Goal: Task Accomplishment & Management: Complete application form

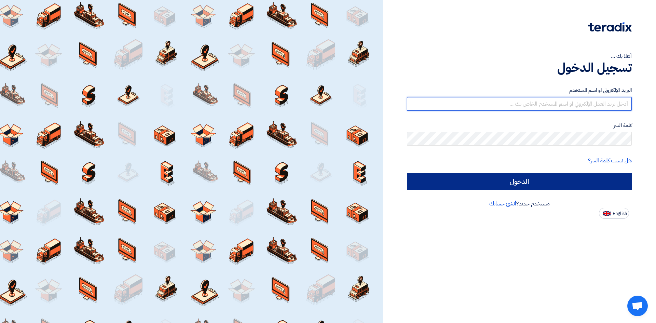
type input "[EMAIL_ADDRESS][DOMAIN_NAME]"
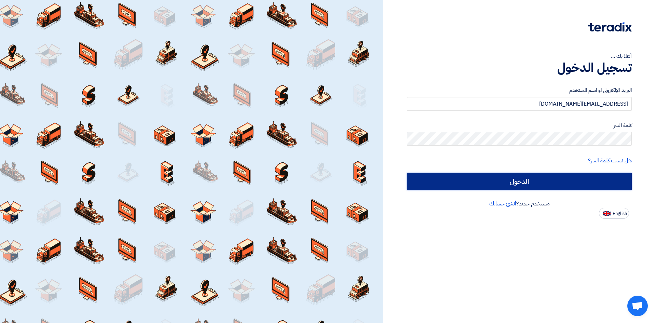
click at [432, 182] on input "الدخول" at bounding box center [519, 181] width 225 height 17
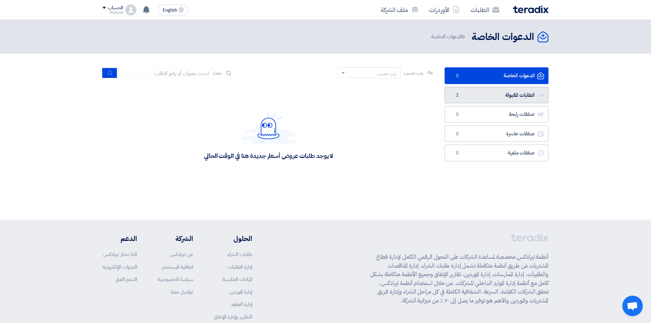
click at [432, 91] on link "الطلبات المقبولة الطلبات المقبولة 2" at bounding box center [496, 95] width 104 height 17
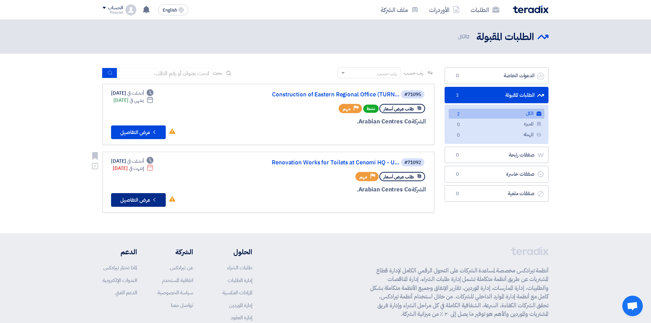
click at [148, 199] on button "Check details عرض التفاصيل" at bounding box center [138, 200] width 55 height 14
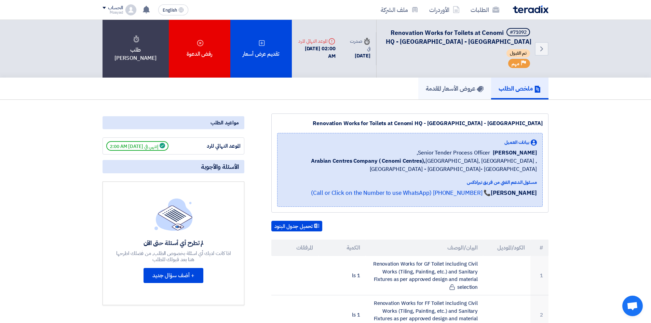
click at [432, 91] on h5 "عروض الأسعار المقدمة" at bounding box center [455, 88] width 58 height 8
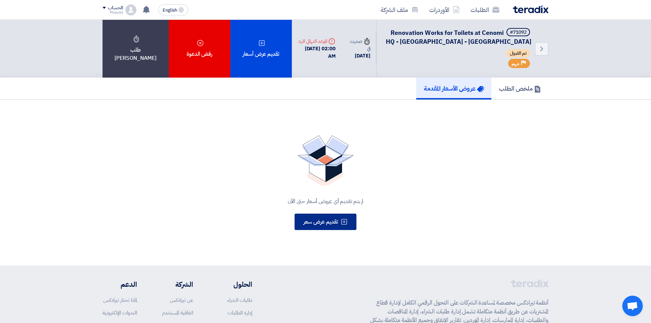
click at [329, 200] on span "تقديم عرض سعر" at bounding box center [320, 222] width 35 height 8
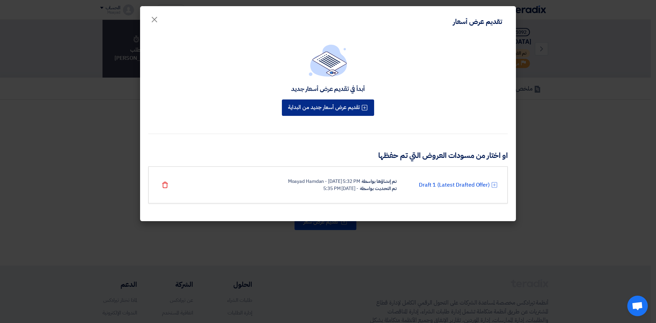
click at [355, 112] on button "تقديم عرض أسعار جديد من البداية" at bounding box center [328, 107] width 92 height 16
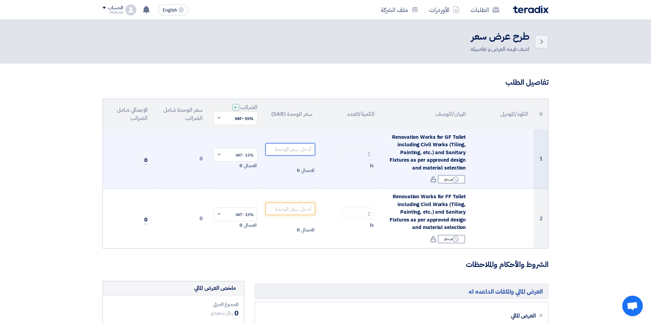
click at [305, 152] on input "number" at bounding box center [290, 149] width 50 height 12
click at [293, 150] on input "number" at bounding box center [290, 149] width 50 height 12
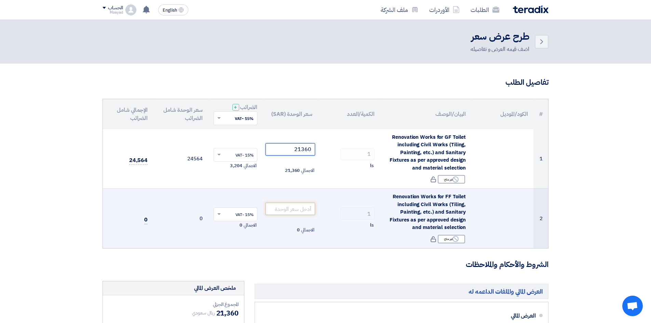
type input "21360"
click at [277, 200] on input "number" at bounding box center [290, 209] width 50 height 12
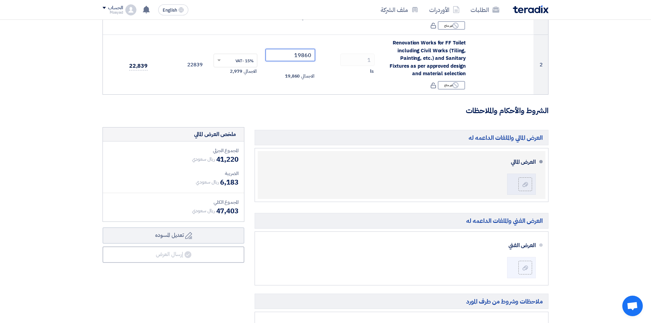
scroll to position [171, 0]
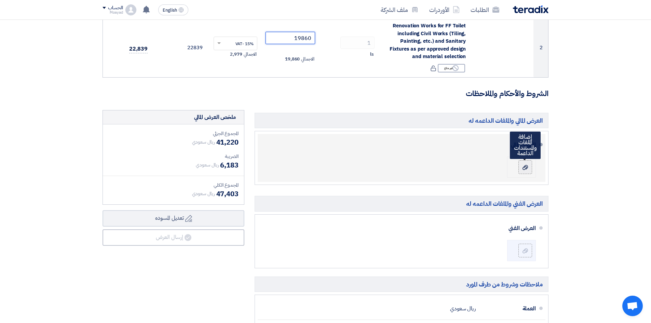
type input "19860"
click at [432, 171] on label at bounding box center [525, 167] width 14 height 14
click at [0, 0] on input "file" at bounding box center [0, 0] width 0 height 0
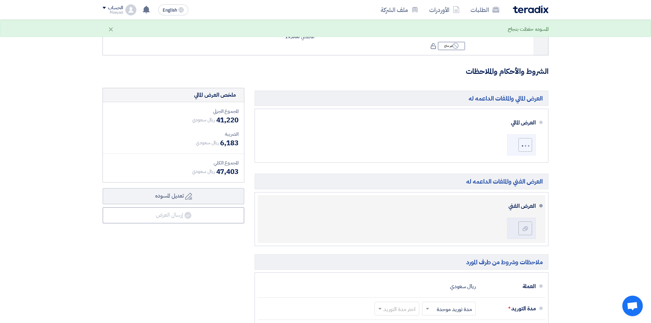
scroll to position [205, 0]
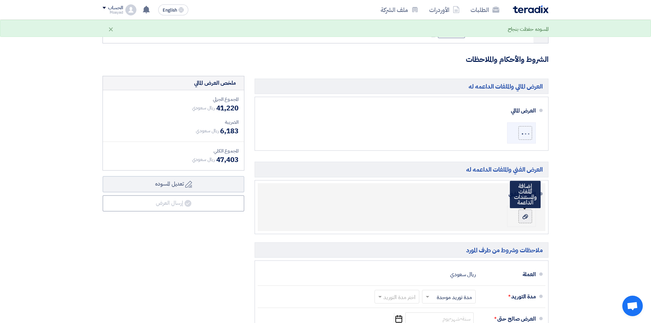
click at [432, 200] on label at bounding box center [525, 216] width 14 height 14
click at [0, 0] on input "file" at bounding box center [0, 0] width 0 height 0
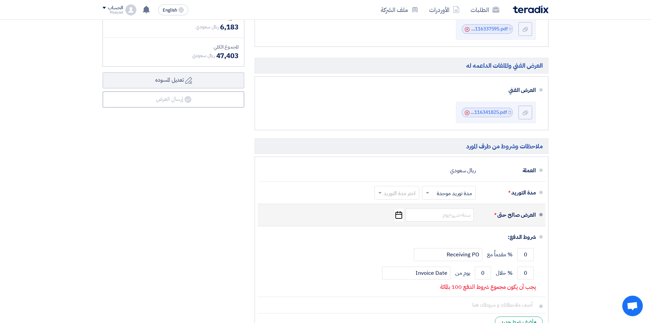
scroll to position [342, 0]
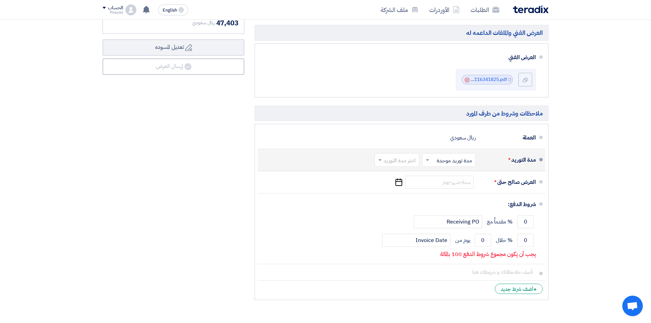
click at [432, 159] on input "text" at bounding box center [447, 160] width 50 height 10
click at [432, 187] on span "مدة توريد موحدة" at bounding box center [455, 187] width 36 height 8
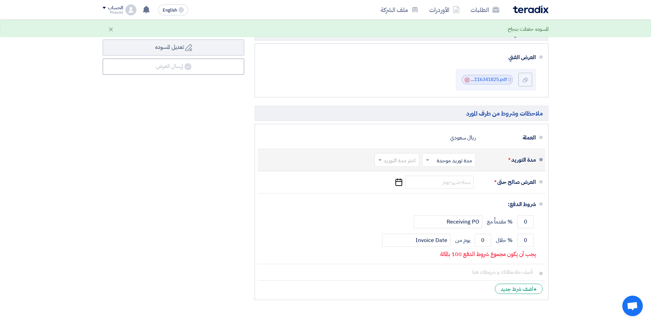
click at [396, 160] on input "text" at bounding box center [395, 160] width 41 height 10
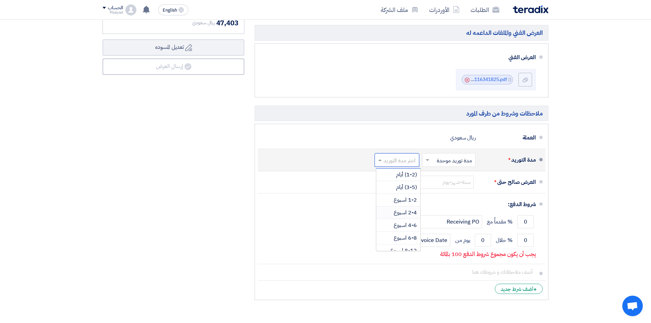
click at [409, 200] on span "2-4 اسبوع" at bounding box center [405, 212] width 23 height 8
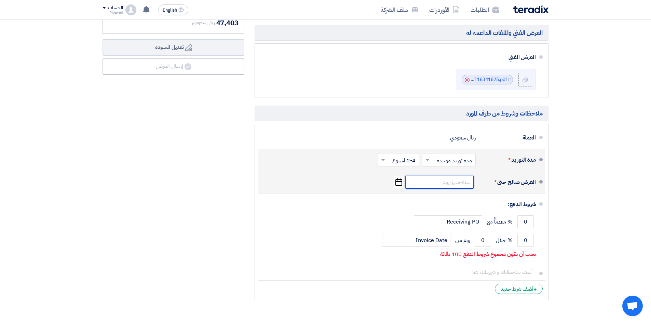
click at [432, 180] on input at bounding box center [439, 182] width 68 height 13
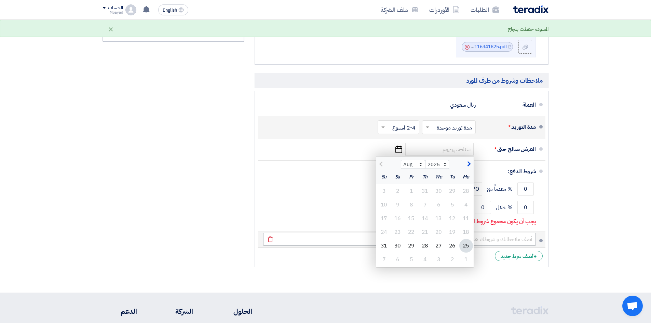
scroll to position [410, 0]
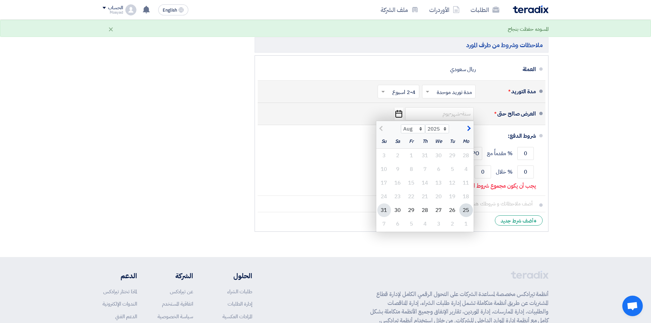
click at [384, 200] on div "31" at bounding box center [384, 210] width 14 height 14
type input "[DATE]"
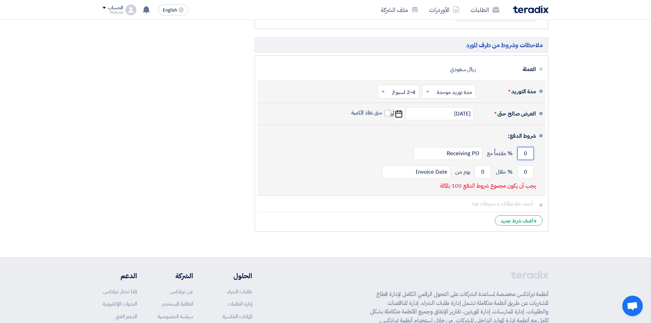
click at [432, 156] on input "0" at bounding box center [525, 153] width 16 height 13
type input "70"
click at [432, 171] on input "0" at bounding box center [525, 171] width 16 height 13
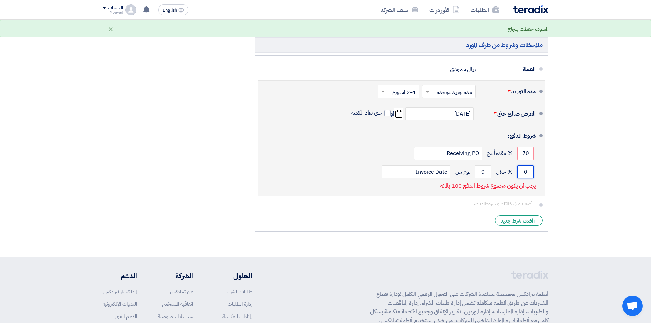
click at [432, 171] on input "0" at bounding box center [525, 171] width 16 height 13
type input "30"
click at [432, 171] on input "0" at bounding box center [483, 171] width 16 height 13
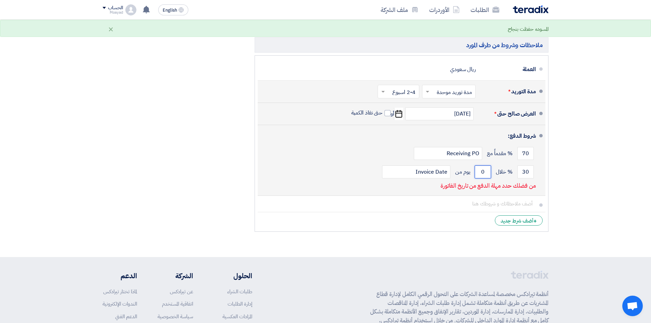
click at [432, 172] on input "0" at bounding box center [483, 171] width 16 height 13
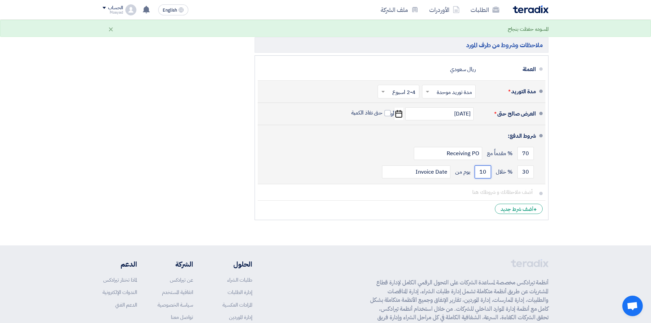
type input "10"
click at [397, 148] on div "70 % مقدماً مع Receiving PO" at bounding box center [399, 153] width 273 height 18
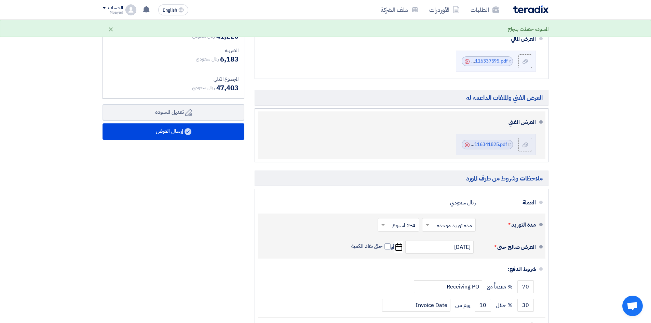
scroll to position [239, 0]
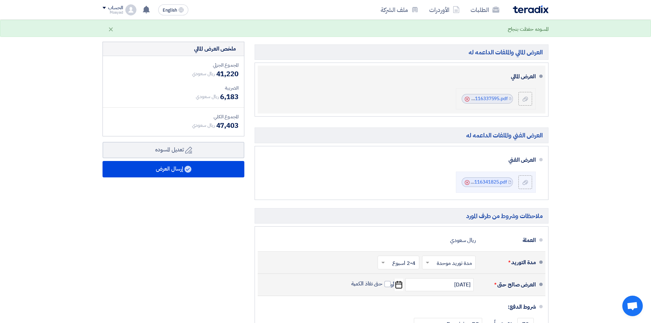
click at [432, 99] on icon "Cancel" at bounding box center [467, 99] width 5 height 5
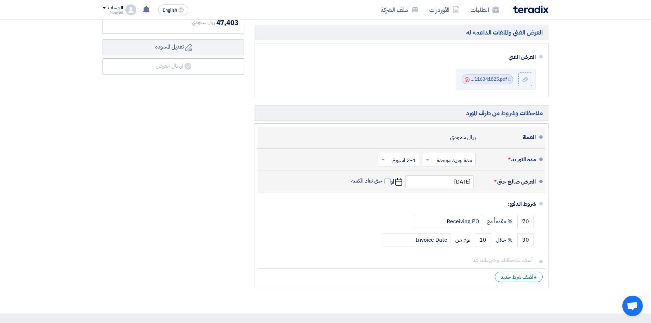
scroll to position [444, 0]
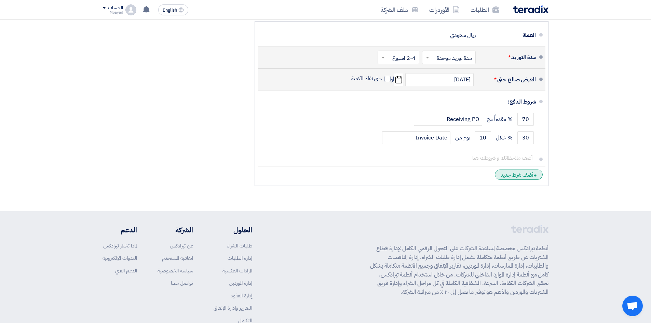
click at [432, 175] on div "+ أضف شرط جديد" at bounding box center [519, 174] width 48 height 10
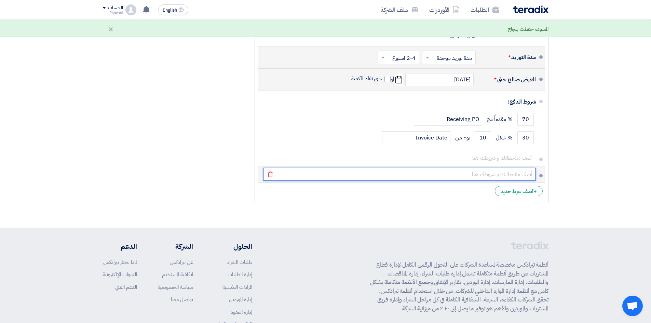
click at [432, 174] on input "text" at bounding box center [399, 174] width 273 height 13
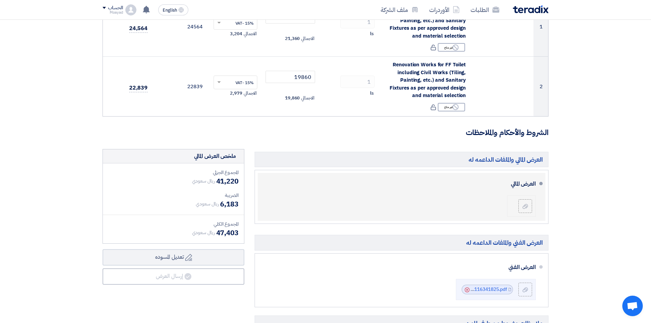
scroll to position [137, 0]
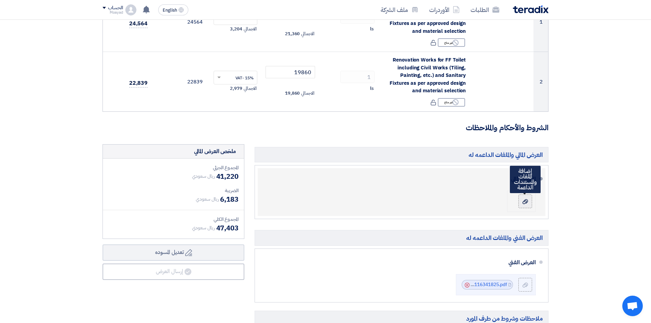
click at [432, 200] on label at bounding box center [525, 201] width 14 height 14
click at [0, 0] on input "file" at bounding box center [0, 0] width 0 height 0
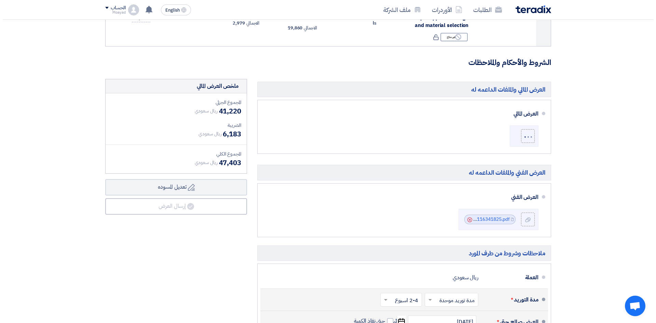
scroll to position [205, 0]
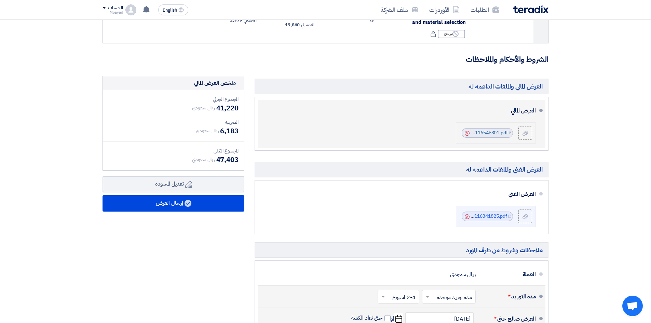
click at [432, 132] on link "Cenomi_Quotation_1756116546301.pdf" at bounding box center [464, 132] width 87 height 7
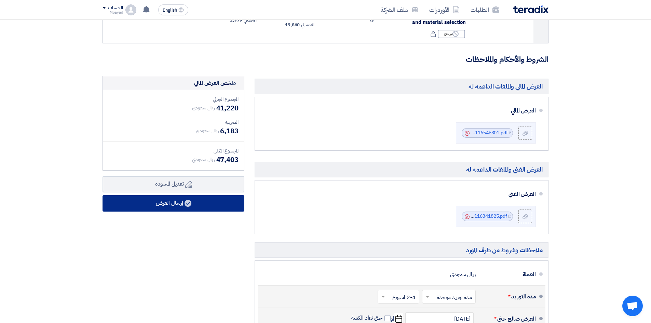
click at [179, 200] on button "إرسال العرض" at bounding box center [173, 203] width 142 height 16
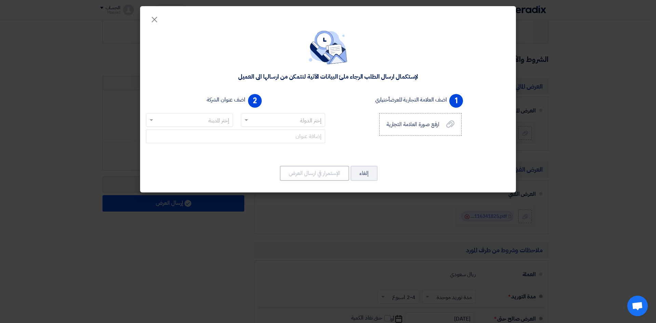
click at [296, 119] on input "text" at bounding box center [286, 120] width 71 height 11
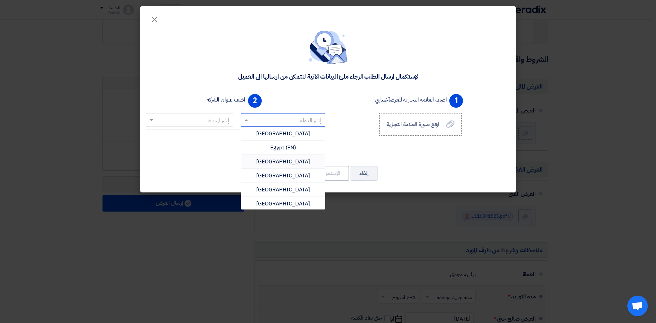
type input "ق"
type input "sa"
click at [286, 177] on span "[GEOGRAPHIC_DATA]" at bounding box center [283, 175] width 54 height 8
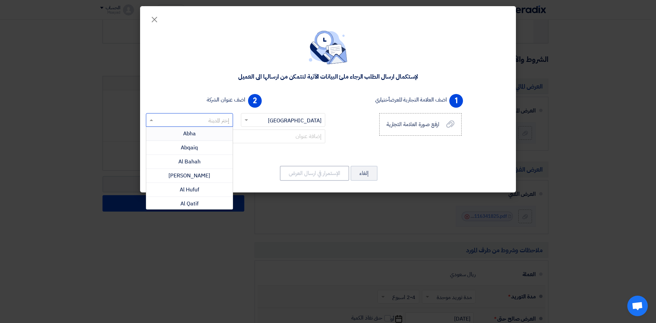
click at [221, 123] on input "text" at bounding box center [192, 120] width 73 height 11
type input "ri"
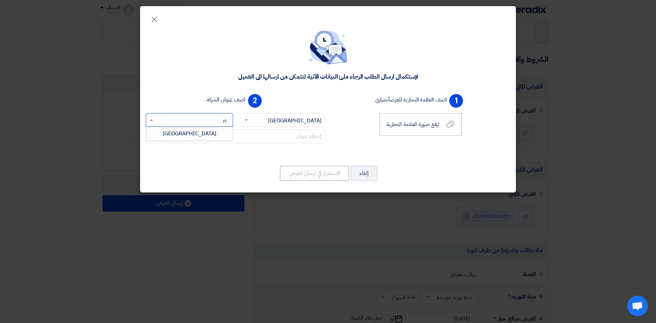
click at [228, 135] on div "[GEOGRAPHIC_DATA]" at bounding box center [189, 134] width 86 height 14
click at [269, 140] on input "text" at bounding box center [235, 136] width 179 height 14
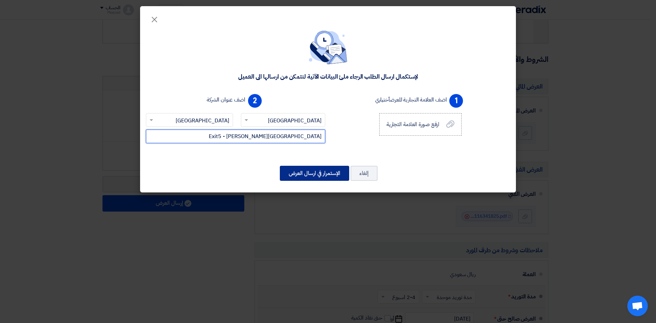
type input "[GEOGRAPHIC_DATA][PERSON_NAME] - Exit5"
click at [326, 168] on button "الإستمرار في ارسال العرض" at bounding box center [314, 173] width 69 height 15
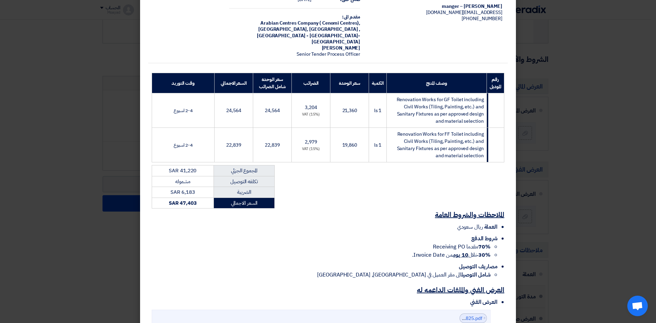
scroll to position [0, 0]
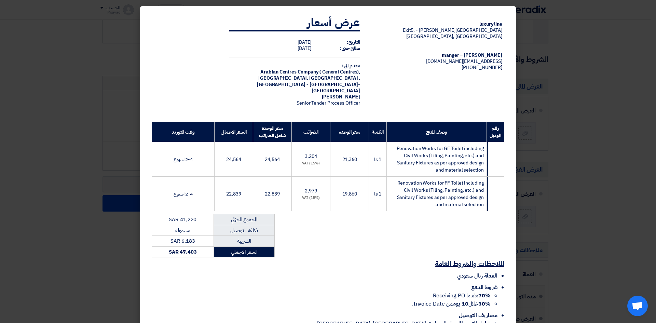
click at [432, 52] on div "[PERSON_NAME] – manger" at bounding box center [436, 55] width 131 height 6
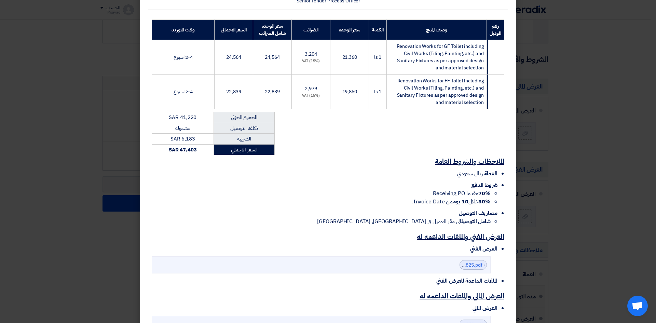
scroll to position [102, 0]
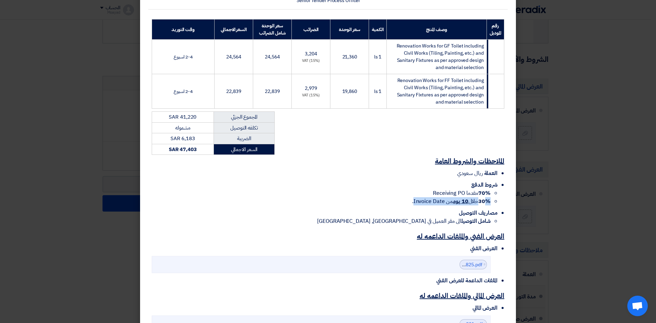
drag, startPoint x: 477, startPoint y: 190, endPoint x: 413, endPoint y: 188, distance: 63.9
click at [413, 197] on span "30% خلال 10 يوم من Invoice Date." at bounding box center [451, 201] width 79 height 8
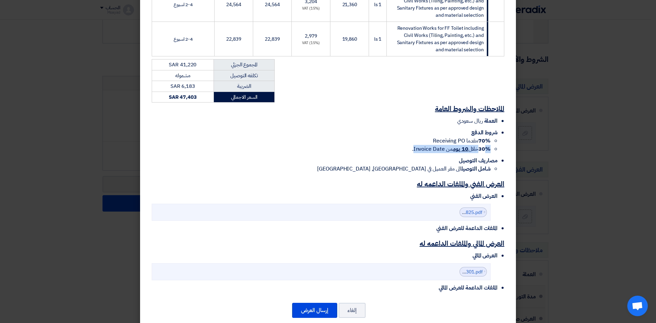
scroll to position [155, 0]
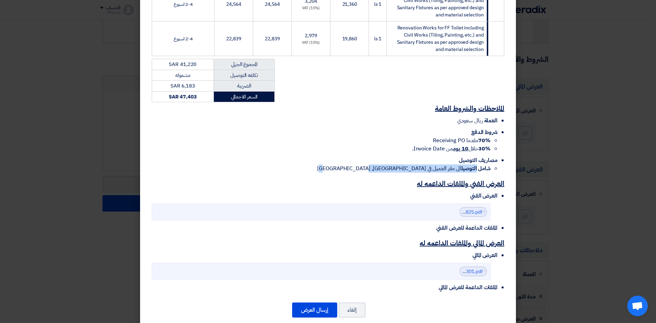
drag, startPoint x: 479, startPoint y: 160, endPoint x: 368, endPoint y: 154, distance: 111.2
click at [368, 154] on div "الملاحظات والشروط العامة العملة ريال سعودي شروط الدفع 70% مقدما Receiving PO 30…" at bounding box center [327, 139] width 359 height 75
drag, startPoint x: 463, startPoint y: 157, endPoint x: 450, endPoint y: 160, distance: 13.0
click at [432, 157] on ul "العملة ريال سعودي شروط الدفع 70% مقدما Receiving PO 30% خلال 10 يوم من Invoice …" at bounding box center [328, 144] width 353 height 56
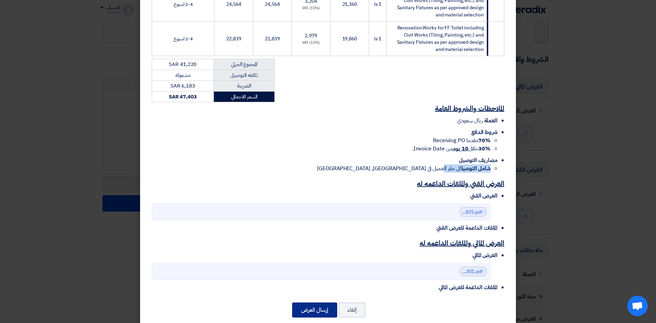
click at [325, 200] on button "إرسال العرض" at bounding box center [314, 309] width 45 height 15
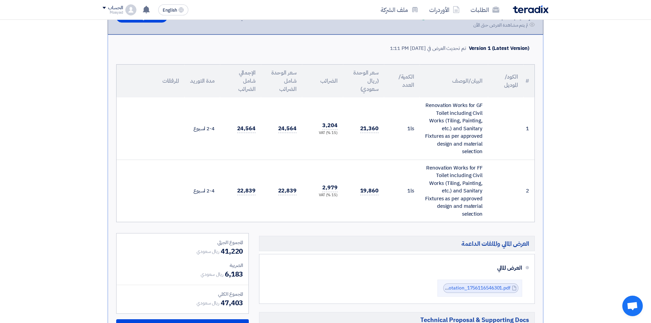
scroll to position [239, 0]
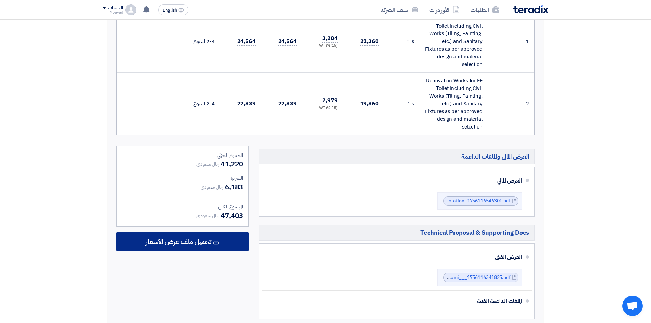
click at [194, 200] on span "تحميل ملف عرض الأسعار" at bounding box center [179, 241] width 66 height 6
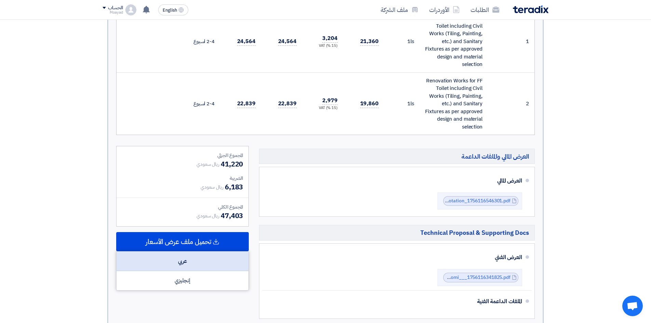
click at [201, 200] on div "عربي" at bounding box center [182, 260] width 132 height 19
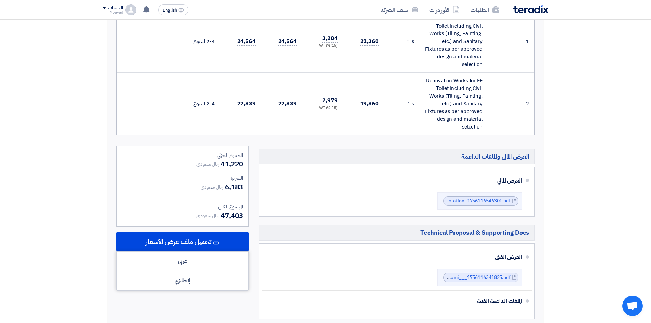
click at [365, 129] on td "19,860" at bounding box center [363, 103] width 41 height 62
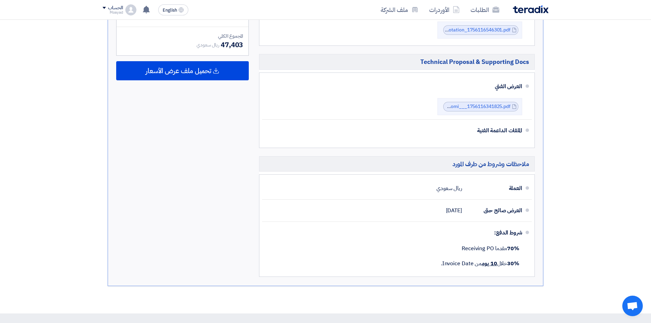
scroll to position [342, 0]
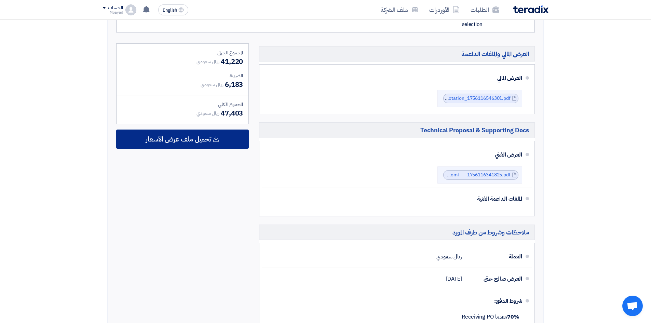
click at [195, 141] on span "تحميل ملف عرض الأسعار" at bounding box center [179, 139] width 66 height 6
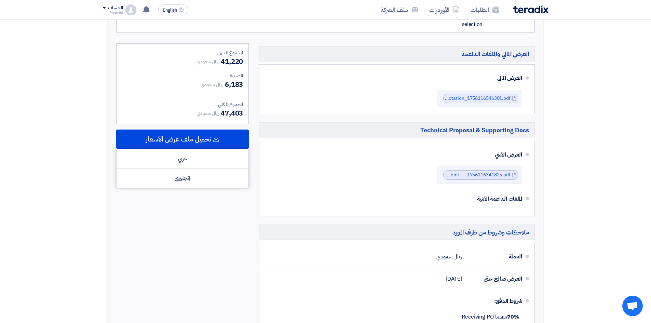
click at [432, 101] on section "تقديم عرض سعر لا يوجد تقييم لعرضك الان نسخة 1 أخر تحديث [DATE] 1:11 PM Offer is…" at bounding box center [325, 69] width 651 height 623
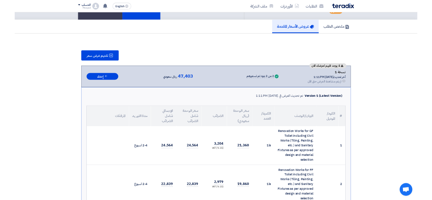
scroll to position [0, 0]
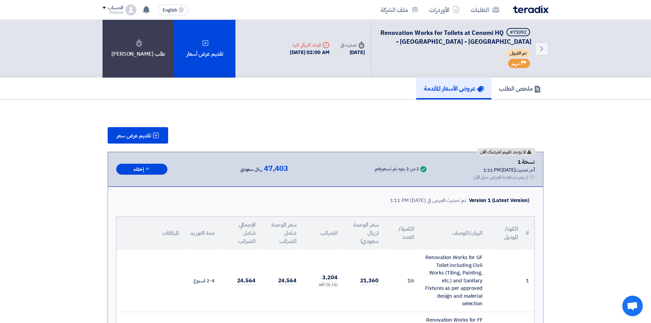
click at [432, 93] on link "عروض الأسعار المقدمة" at bounding box center [453, 89] width 75 height 22
click at [432, 11] on link "الطلبات" at bounding box center [485, 10] width 40 height 16
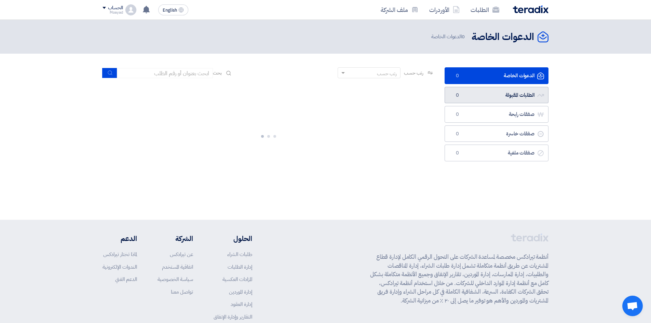
click at [432, 96] on link "الطلبات المقبولة الطلبات المقبولة 0" at bounding box center [496, 95] width 104 height 17
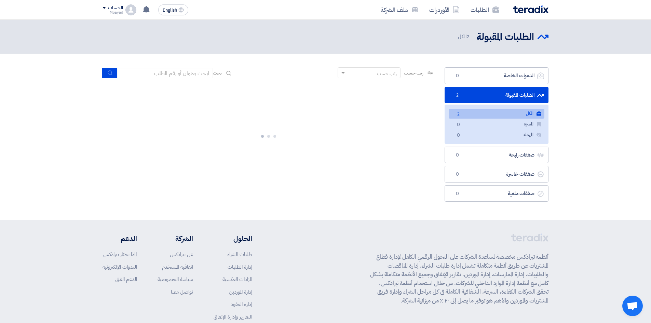
click at [432, 113] on link "الكل الكل 2" at bounding box center [497, 114] width 96 height 10
